Goal: Task Accomplishment & Management: Use online tool/utility

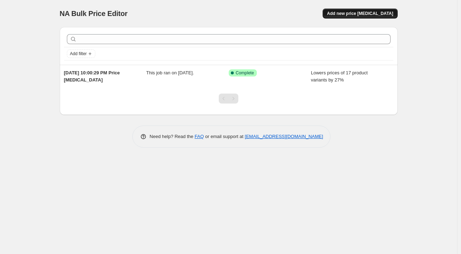
click at [360, 17] on button "Add new price [MEDICAL_DATA]" at bounding box center [360, 14] width 75 height 10
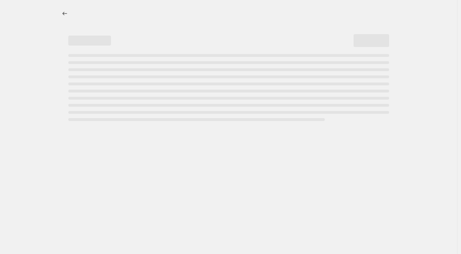
select select "percentage"
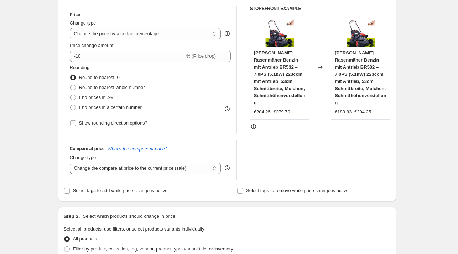
scroll to position [124, 0]
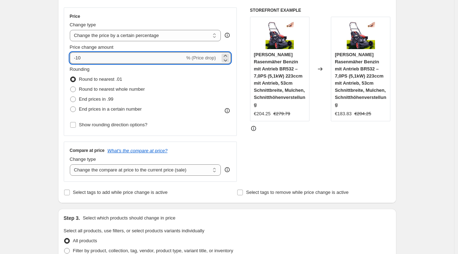
click at [116, 59] on input "-10" at bounding box center [127, 57] width 115 height 11
type input "-1"
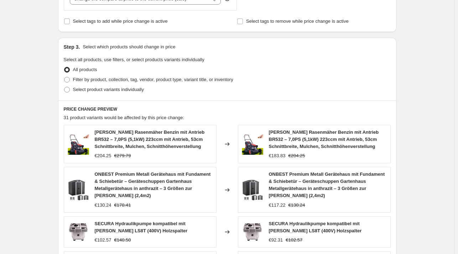
scroll to position [296, 0]
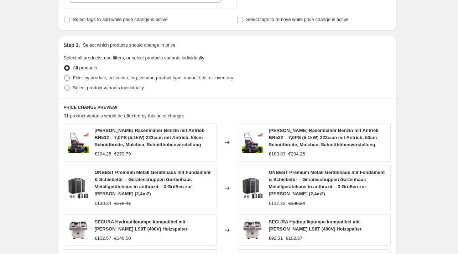
type input "-27"
click at [109, 79] on span "Filter by product, collection, tag, vendor, product type, variant title, or inv…" at bounding box center [153, 77] width 160 height 5
click at [64, 75] on input "Filter by product, collection, tag, vendor, product type, variant title, or inv…" at bounding box center [64, 75] width 0 height 0
radio input "true"
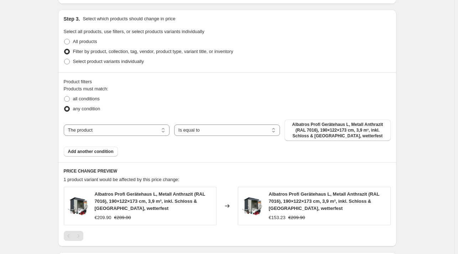
scroll to position [324, 0]
click at [131, 131] on select "The product The product's collection The product's tag The product's vendor The…" at bounding box center [117, 129] width 106 height 11
click at [130, 131] on select "The product The product's collection The product's tag The product's vendor The…" at bounding box center [117, 129] width 106 height 11
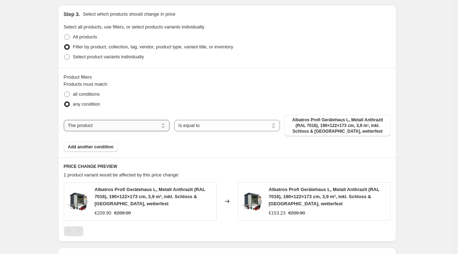
scroll to position [329, 0]
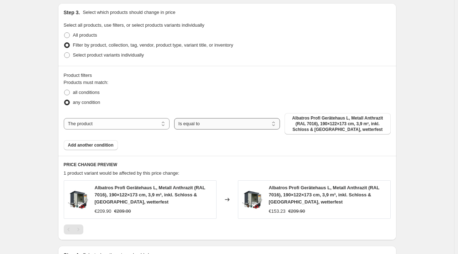
click at [187, 121] on select "Is equal to Is not equal to" at bounding box center [227, 123] width 106 height 11
click at [141, 131] on div "The product The product's collection The product's tag The product's vendor The…" at bounding box center [227, 123] width 327 height 21
click at [127, 124] on select "The product The product's collection The product's tag The product's vendor The…" at bounding box center [117, 123] width 106 height 11
select select "collection"
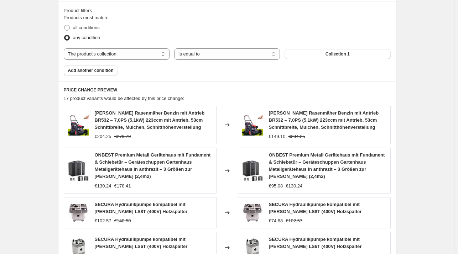
scroll to position [406, 0]
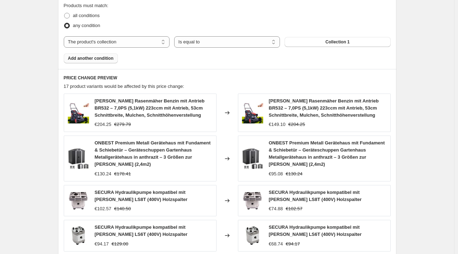
click at [110, 59] on span "Add another condition" at bounding box center [91, 59] width 46 height 6
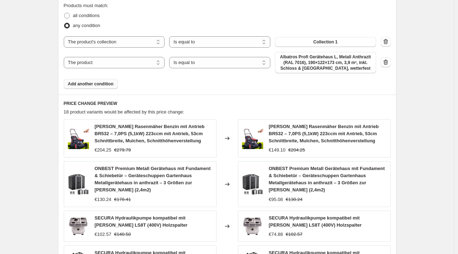
click at [106, 87] on button "Add another condition" at bounding box center [91, 84] width 54 height 10
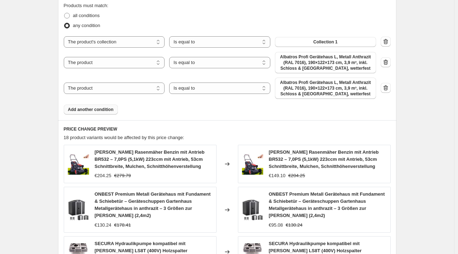
click at [97, 113] on button "Add another condition" at bounding box center [91, 110] width 54 height 10
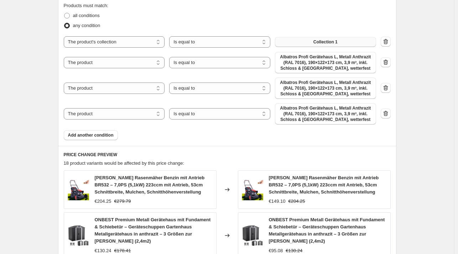
click at [341, 40] on button "Collection 1" at bounding box center [325, 42] width 101 height 10
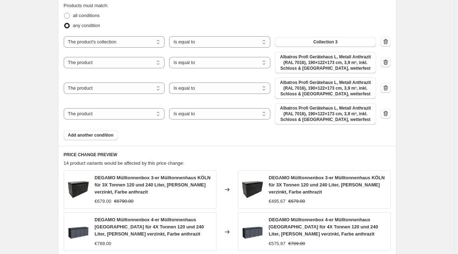
click at [389, 63] on icon "button" at bounding box center [385, 62] width 7 height 7
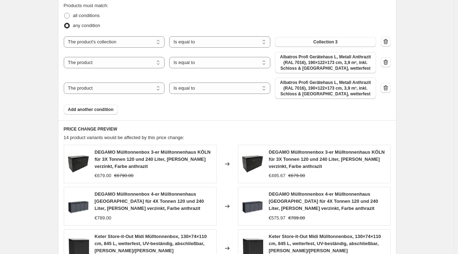
click at [388, 63] on icon "button" at bounding box center [385, 61] width 5 height 5
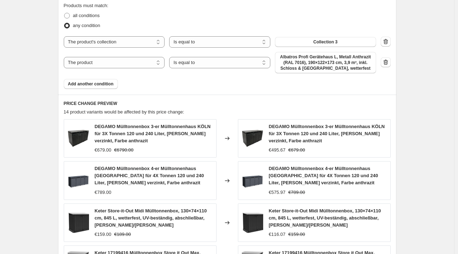
click at [388, 63] on icon "button" at bounding box center [385, 61] width 5 height 5
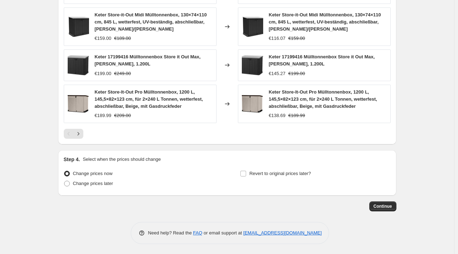
scroll to position [577, 0]
click at [374, 201] on button "Continue" at bounding box center [382, 206] width 27 height 10
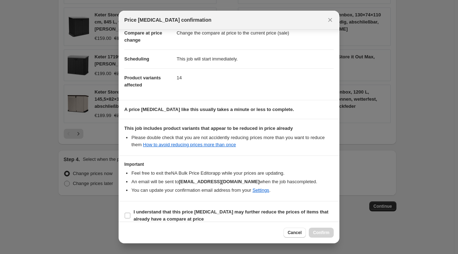
scroll to position [45, 0]
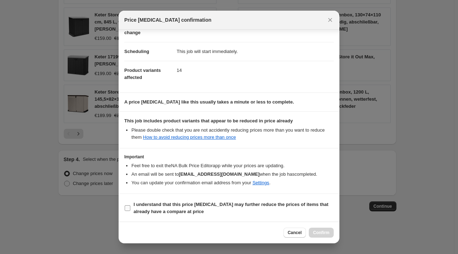
click at [168, 210] on b "I understand that this price [MEDICAL_DATA] may further reduce the prices of it…" at bounding box center [230, 208] width 195 height 12
click at [130, 210] on input "I understand that this price [MEDICAL_DATA] may further reduce the prices of it…" at bounding box center [128, 208] width 6 height 6
checkbox input "true"
click at [326, 231] on span "Confirm" at bounding box center [321, 233] width 16 height 6
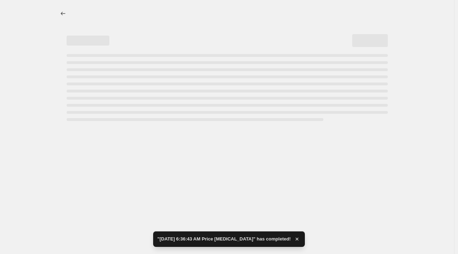
select select "percentage"
select select "collection"
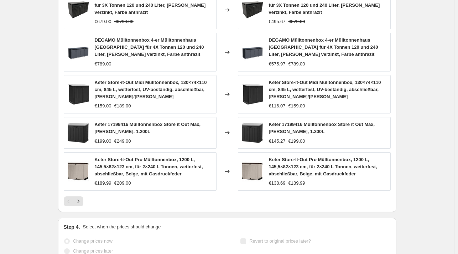
scroll to position [0, 0]
